Goal: Information Seeking & Learning: Learn about a topic

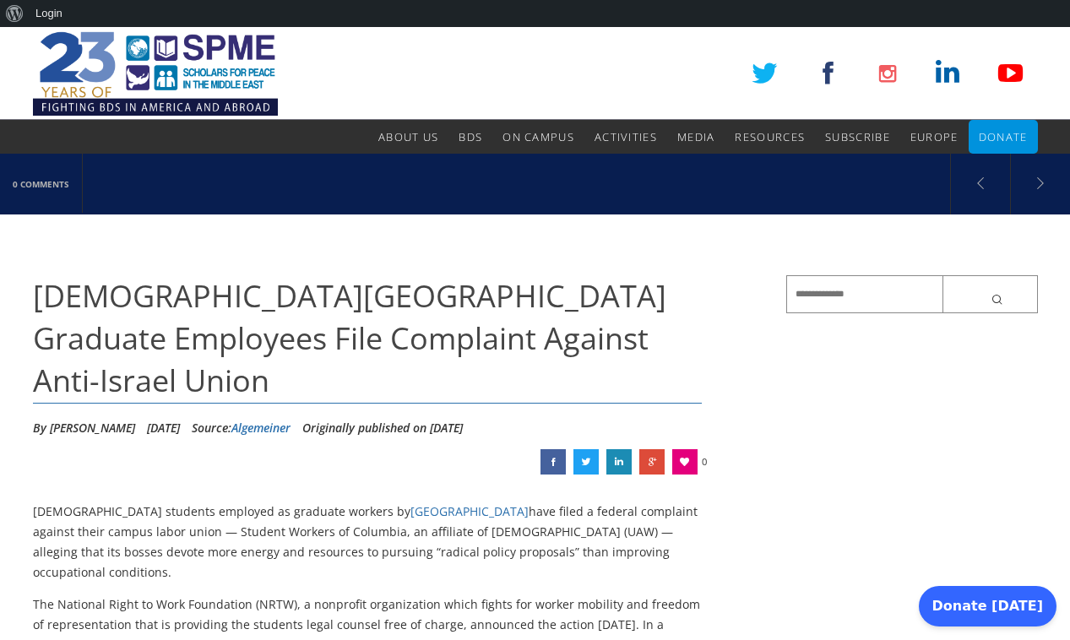
click at [169, 388] on h1 "Jewish Columbia University Graduate Employees File Complaint Against Anti-Israe…" at bounding box center [368, 339] width 670 height 128
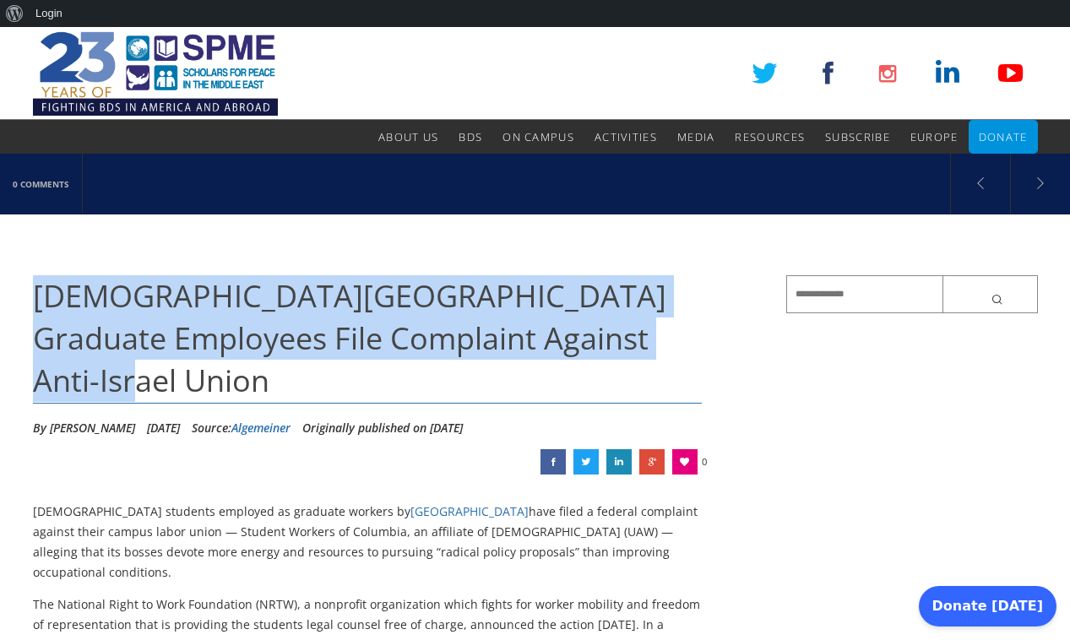
drag, startPoint x: 127, startPoint y: 387, endPoint x: 36, endPoint y: 303, distance: 123.1
click at [36, 303] on h1 "Jewish Columbia University Graduate Employees File Complaint Against Anti-Israe…" at bounding box center [368, 339] width 670 height 128
copy span "Jewish Columbia University Graduate Employees File Complaint Against Anti-Israe…"
drag, startPoint x: 44, startPoint y: 429, endPoint x: 236, endPoint y: 432, distance: 192.6
click at [236, 415] on ul "By Dion J. Pierre September 26, 2025 Source: Algemeiner Originally published on…" at bounding box center [368, 415] width 670 height 0
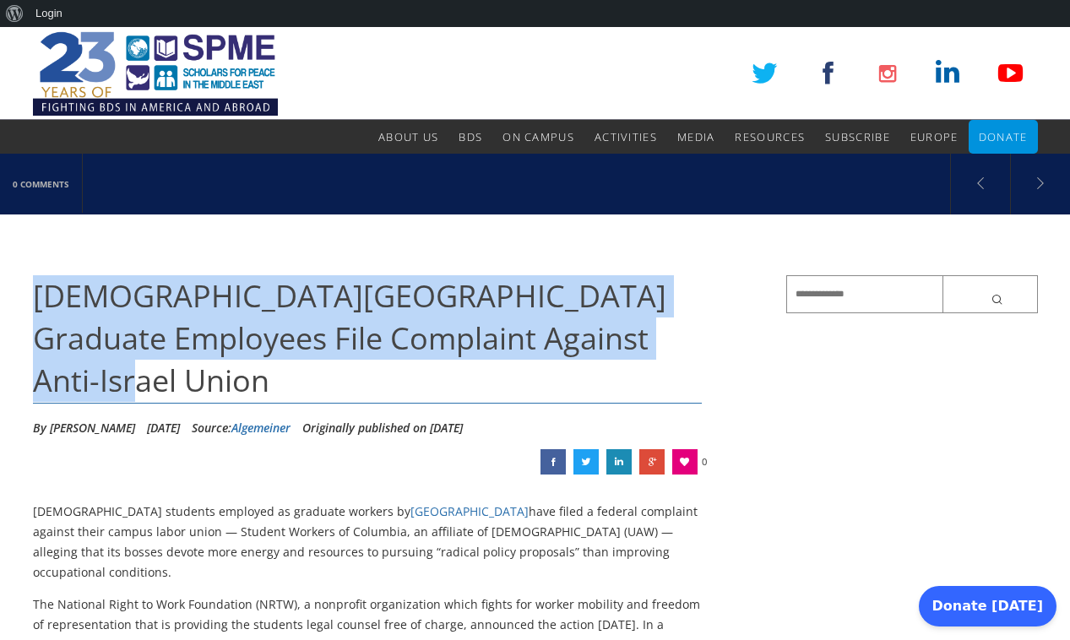
click at [291, 428] on link "Algemeiner" at bounding box center [260, 428] width 59 height 16
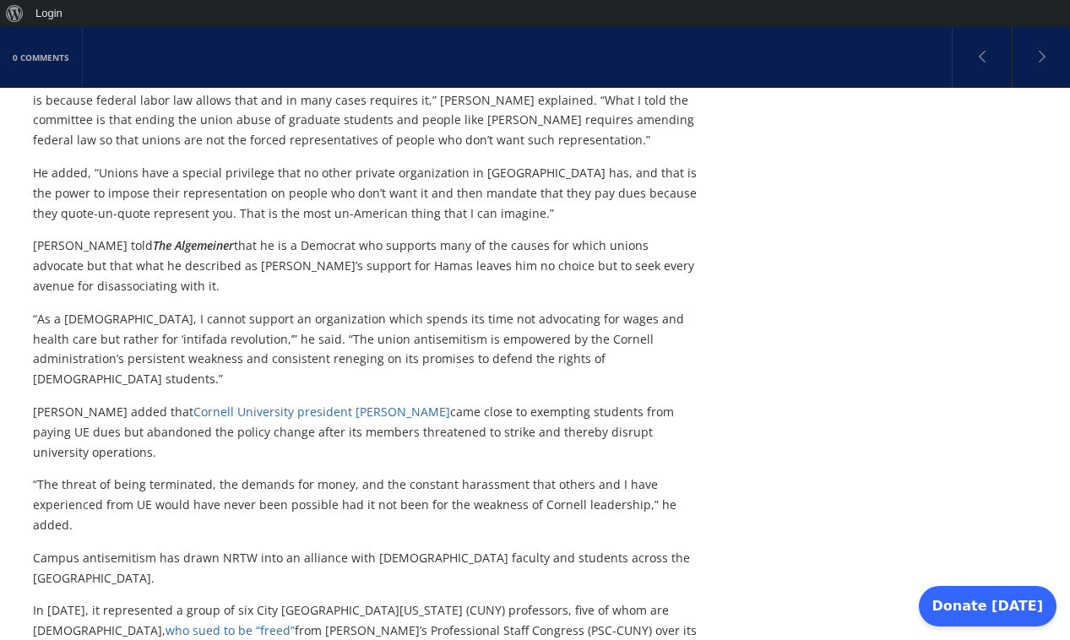
scroll to position [1180, 0]
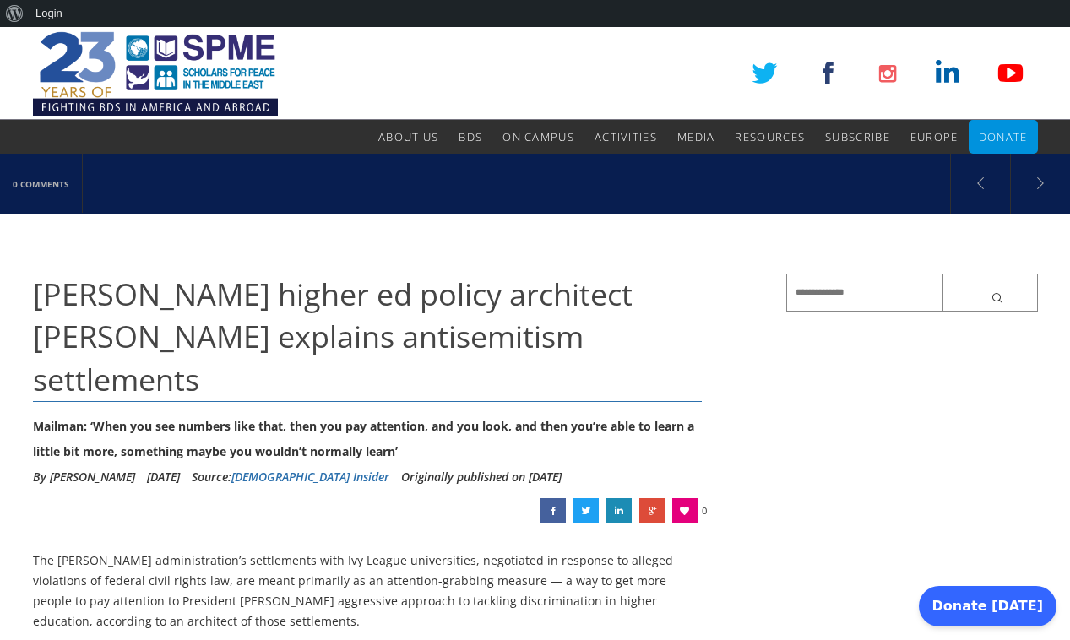
click at [355, 469] on link "[DEMOGRAPHIC_DATA] Insider" at bounding box center [310, 477] width 158 height 16
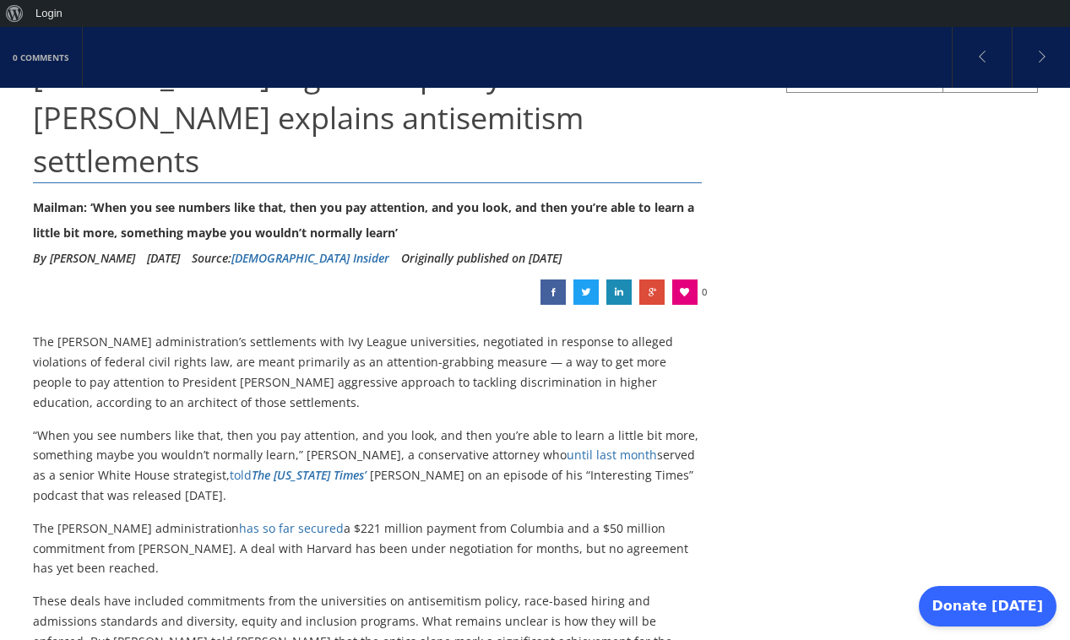
scroll to position [220, 0]
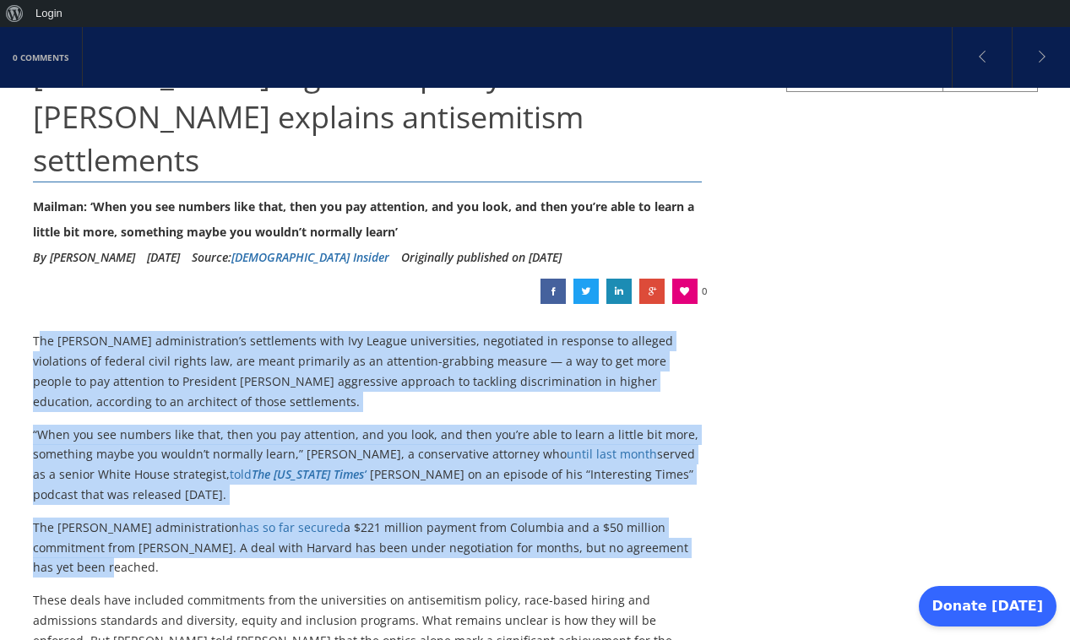
drag, startPoint x: 646, startPoint y: 504, endPoint x: 37, endPoint y: 299, distance: 642.5
click at [37, 331] on p "The [PERSON_NAME] administration’s settlements with Ivy League universities, ne…" at bounding box center [368, 371] width 670 height 80
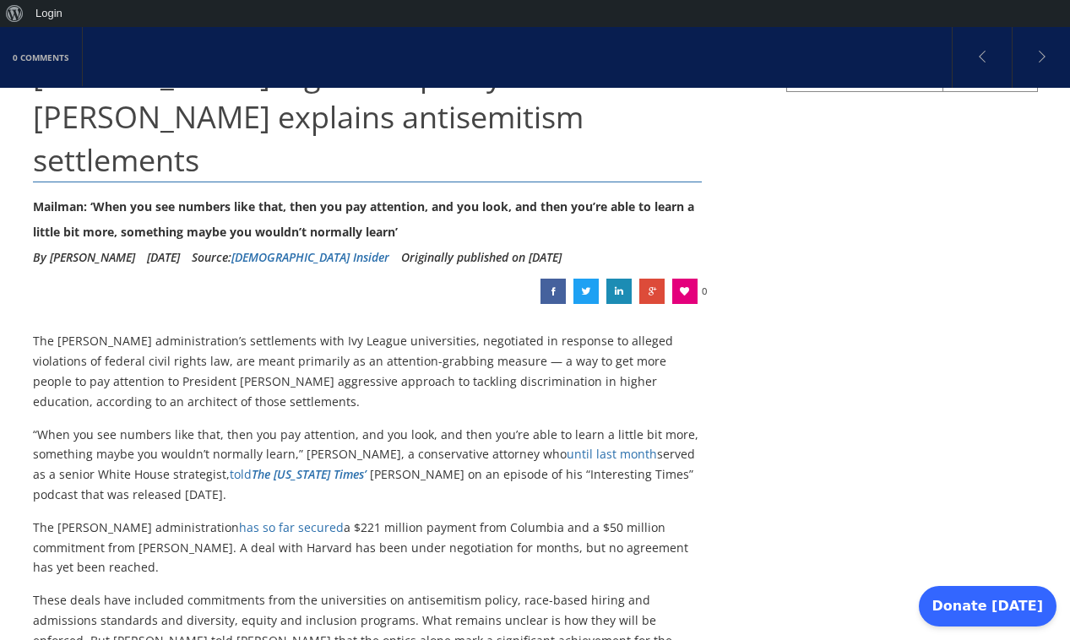
click at [37, 331] on p "The [PERSON_NAME] administration’s settlements with Ivy League universities, ne…" at bounding box center [368, 371] width 670 height 80
click at [34, 331] on p "The [PERSON_NAME] administration’s settlements with Ivy League universities, ne…" at bounding box center [368, 371] width 670 height 80
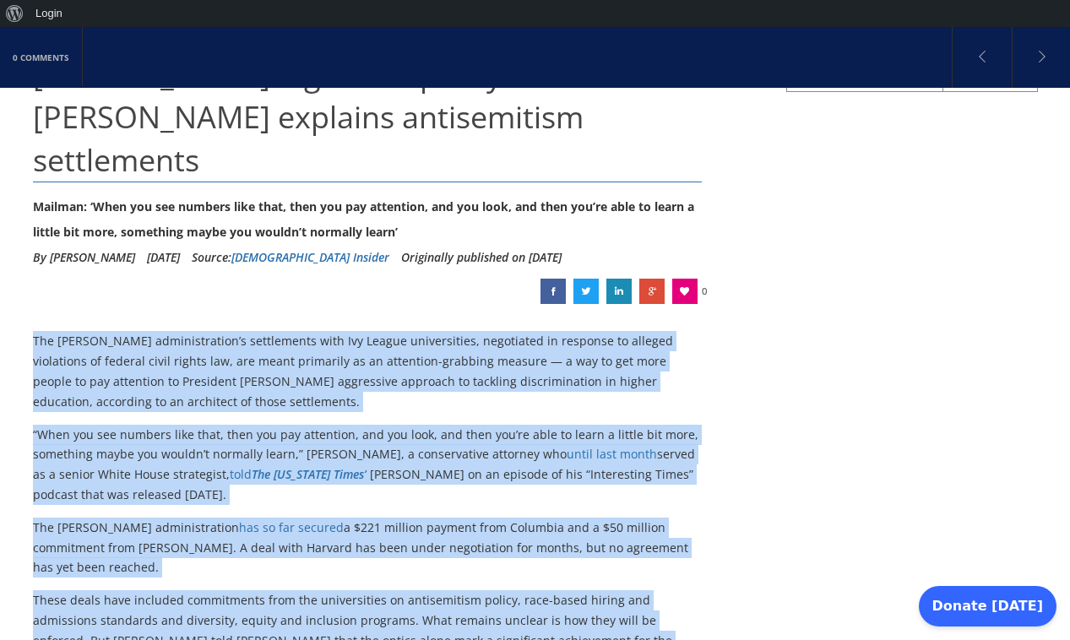
drag, startPoint x: 34, startPoint y: 296, endPoint x: 639, endPoint y: 622, distance: 687.7
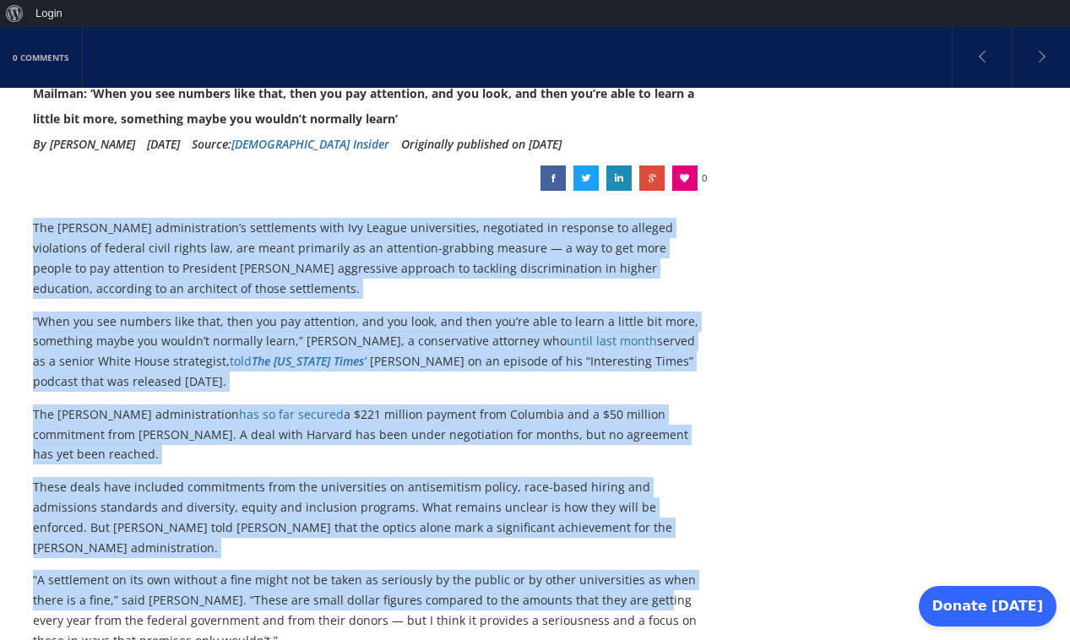
scroll to position [343, 0]
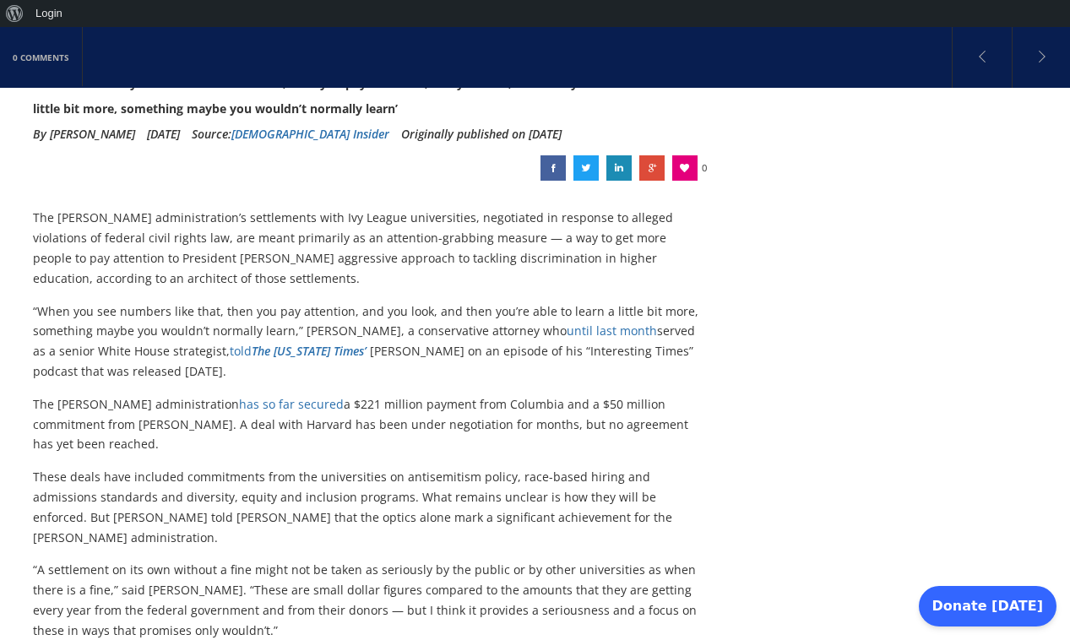
click at [260, 560] on p "“A settlement on its own without a fine might not be taken as seriously by the …" at bounding box center [368, 600] width 670 height 80
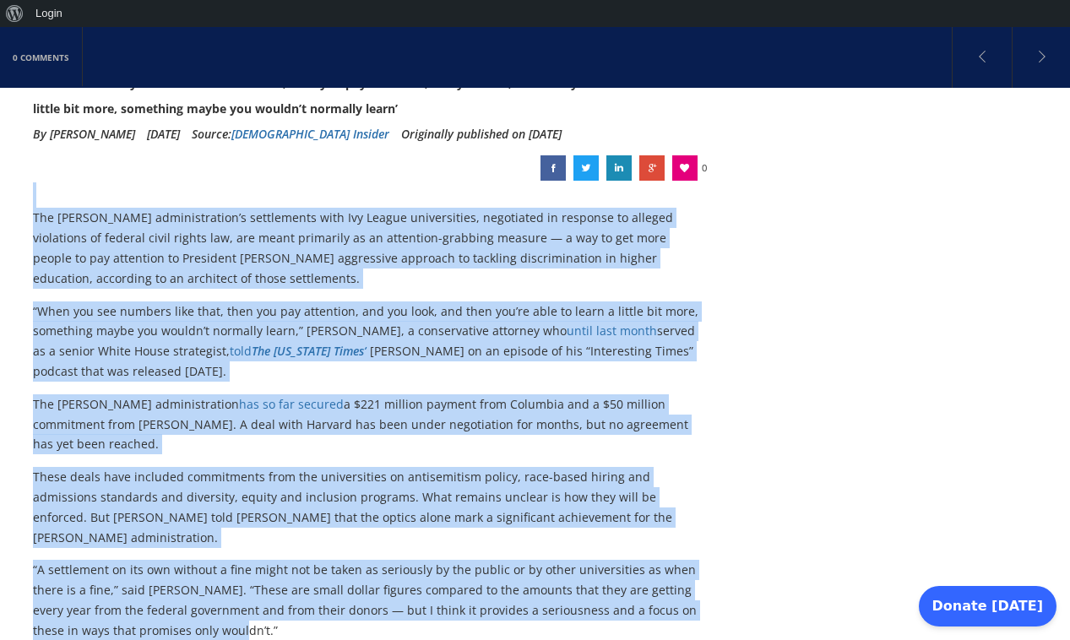
drag, startPoint x: 226, startPoint y: 550, endPoint x: 39, endPoint y: 160, distance: 432.1
copy div "Lor Ipsum dolorsitametco’a elitseddoei temp Inc Utlabo etdoloremagn, aliquaenim…"
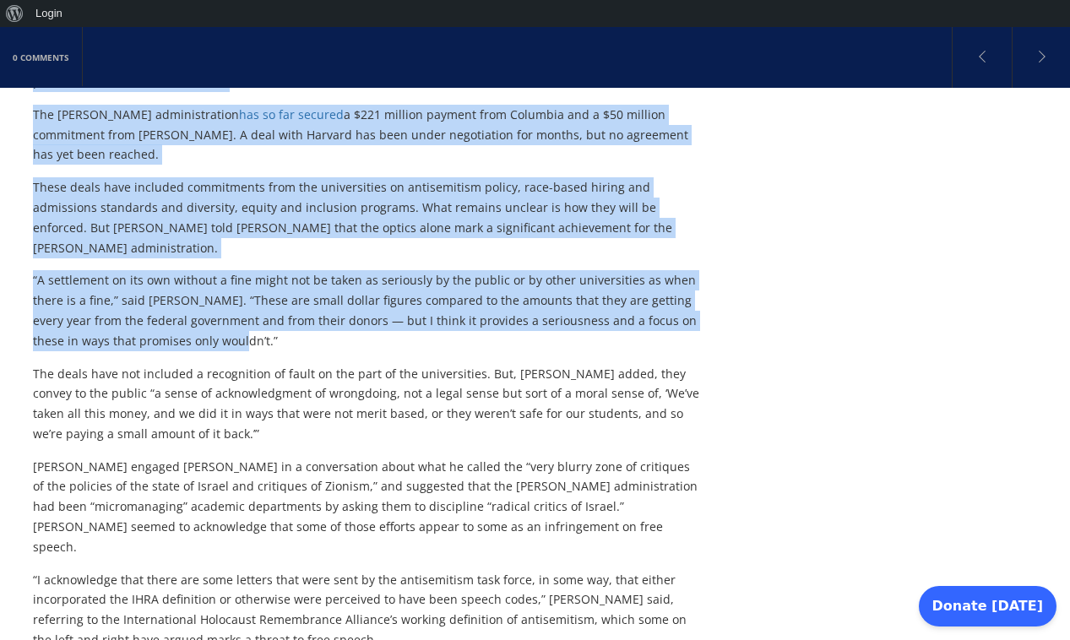
scroll to position [685, 0]
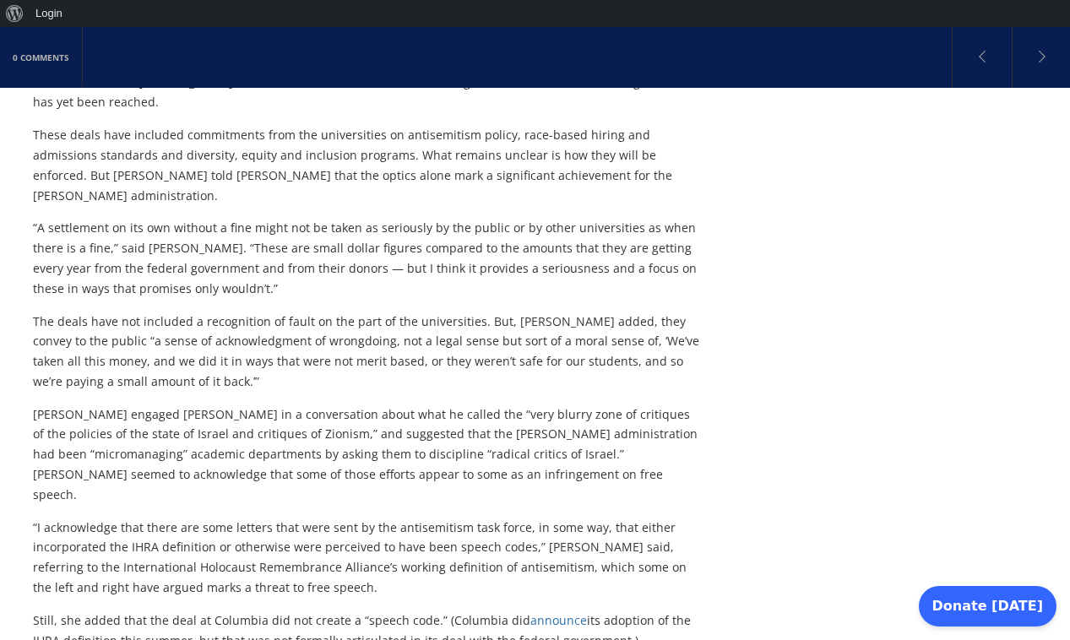
click at [40, 312] on p "The deals have not included a recognition of fault on the part of the universit…" at bounding box center [368, 352] width 670 height 80
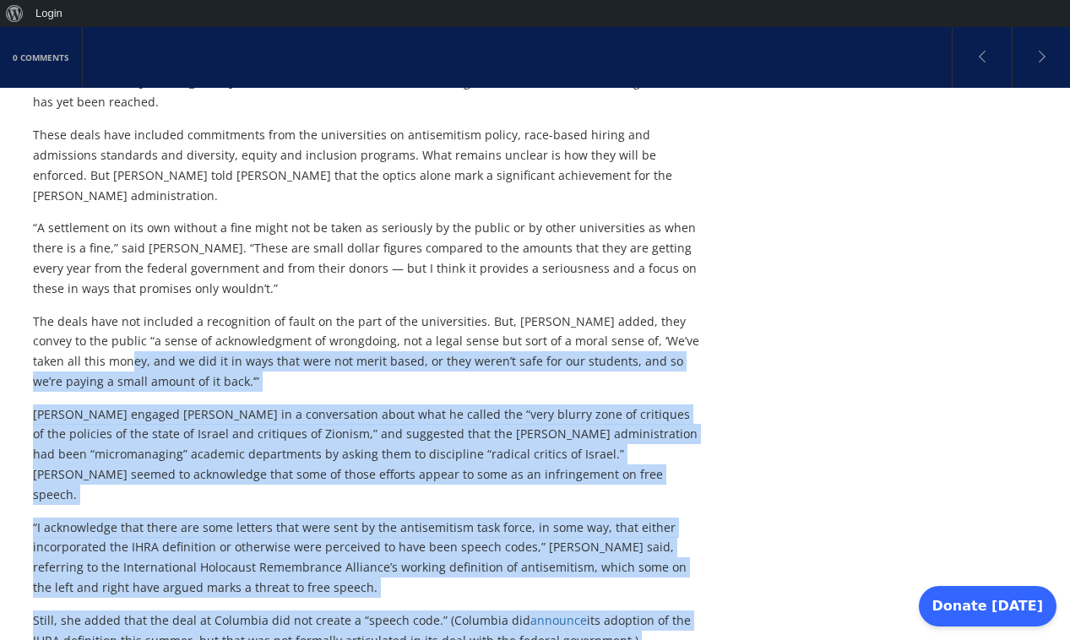
drag, startPoint x: 32, startPoint y: 239, endPoint x: 90, endPoint y: 280, distance: 71.5
click at [90, 280] on div "0 Comments [PERSON_NAME] higher ed policy architect [PERSON_NAME] explains anti…" at bounding box center [535, 412] width 1070 height 1887
click at [95, 312] on p "The deals have not included a recognition of fault on the part of the universit…" at bounding box center [368, 352] width 670 height 80
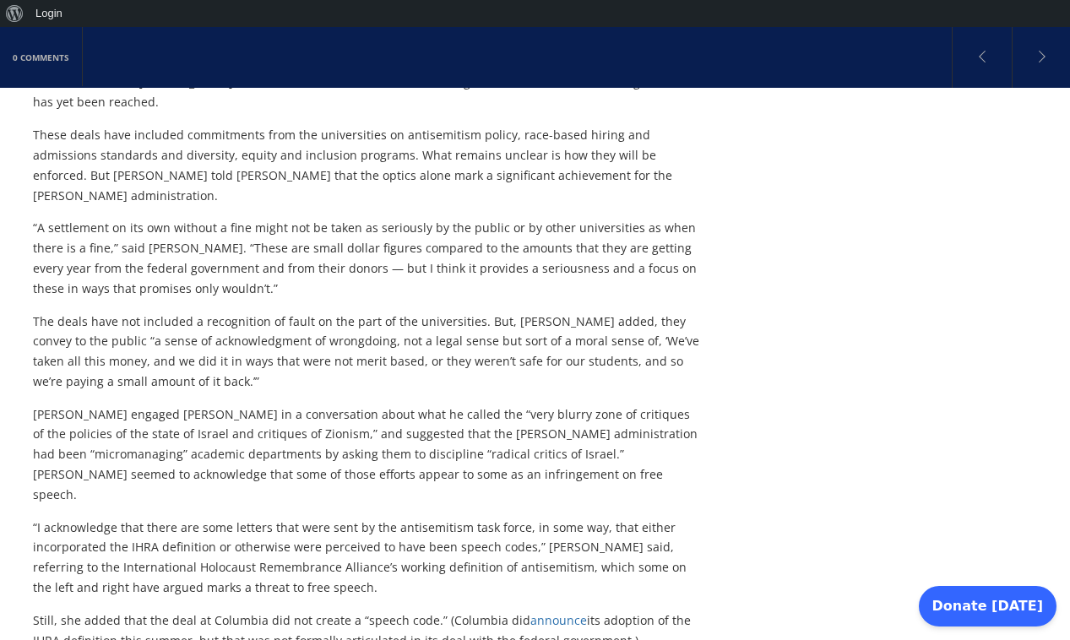
drag, startPoint x: 169, startPoint y: 307, endPoint x: 32, endPoint y: 239, distance: 152.6
click at [32, 239] on div "0 Comments [PERSON_NAME] higher ed policy architect [PERSON_NAME] explains anti…" at bounding box center [535, 412] width 1070 height 1887
click at [32, 231] on div "0 Comments [PERSON_NAME] higher ed policy architect [PERSON_NAME] explains anti…" at bounding box center [535, 412] width 1070 height 1887
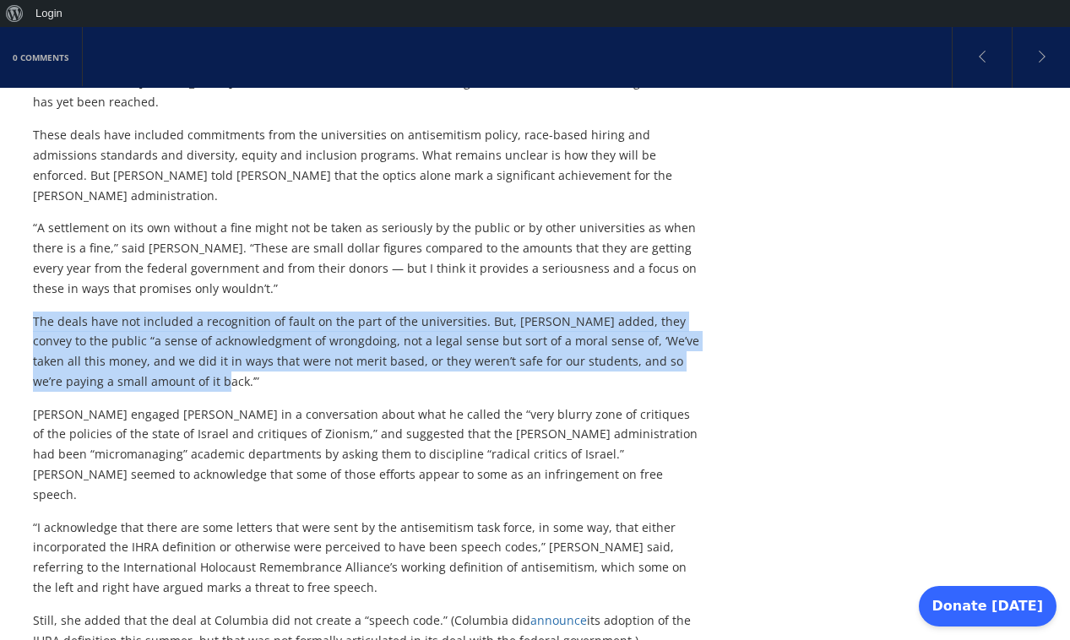
drag, startPoint x: 35, startPoint y: 236, endPoint x: 161, endPoint y: 304, distance: 143.6
click at [161, 312] on p "The deals have not included a recognition of fault on the part of the universit…" at bounding box center [368, 352] width 670 height 80
copy p "The deals have not included a recognition of fault on the part of the universit…"
